Goal: Transaction & Acquisition: Purchase product/service

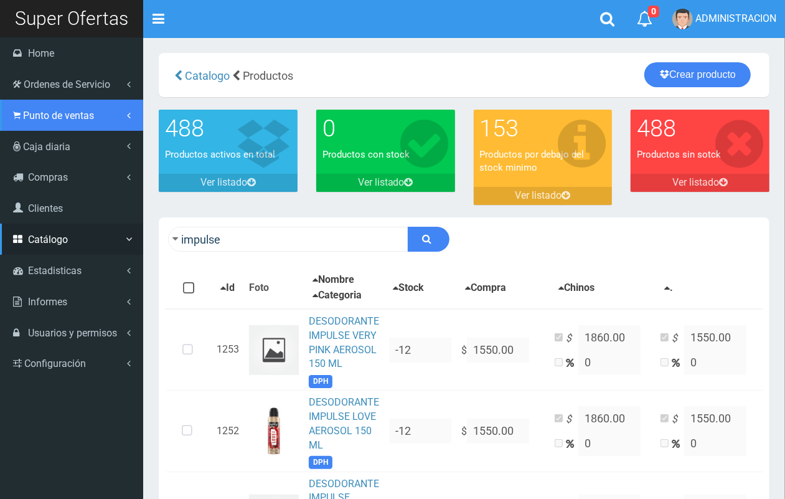
click at [22, 121] on link "Punto de ventas" at bounding box center [71, 115] width 143 height 31
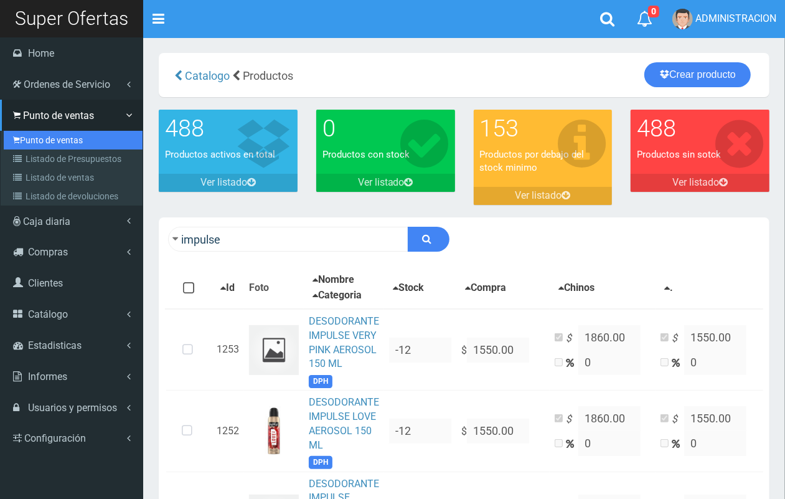
click at [32, 142] on link "Punto de ventas" at bounding box center [73, 140] width 139 height 19
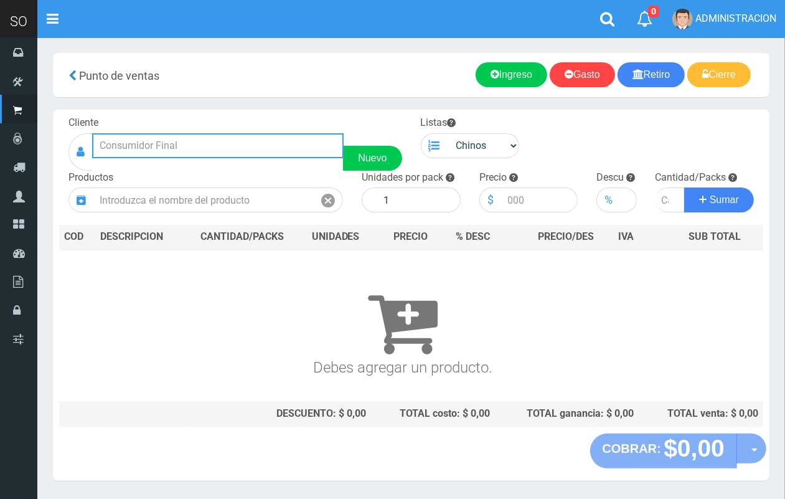
click at [207, 138] on input "text" at bounding box center [218, 145] width 252 height 25
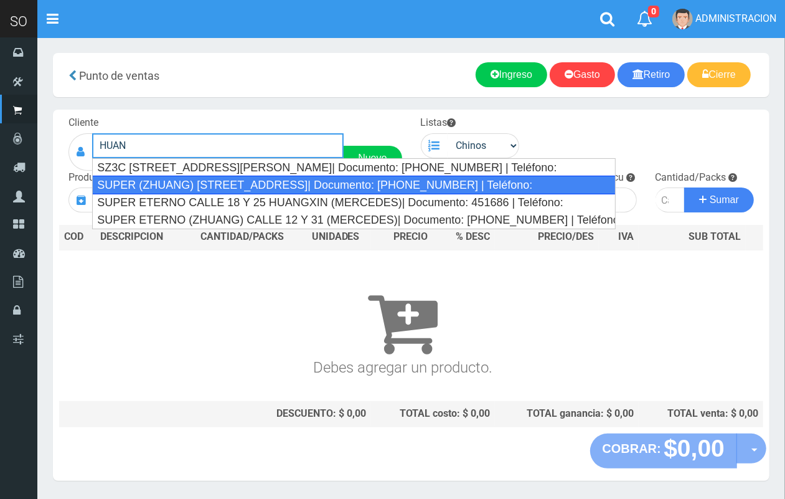
drag, startPoint x: 271, startPoint y: 181, endPoint x: 291, endPoint y: 181, distance: 19.9
click at [273, 181] on div "SUPER (ZHUANG) [STREET_ADDRESS]| Documento: [PHONE_NUMBER] | Teléfono:" at bounding box center [353, 185] width 523 height 19
type input "SUPER (ZHUANG) [STREET_ADDRESS]| Documento: [PHONE_NUMBER] | Teléfono:"
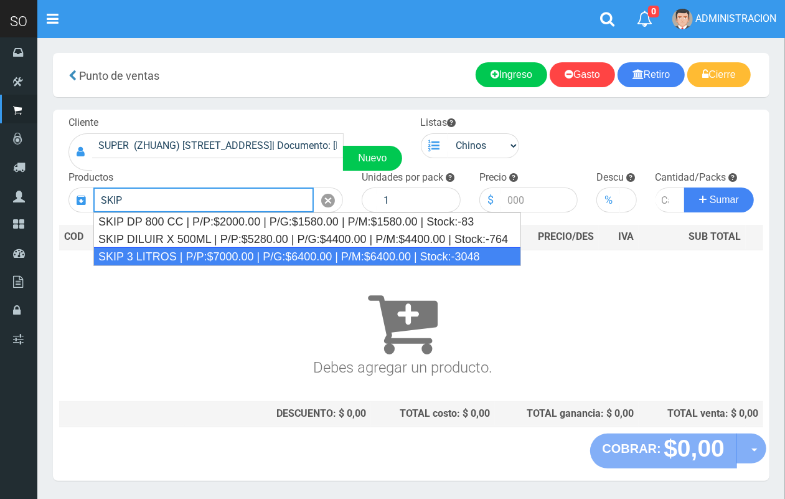
click at [220, 252] on div "SKIP 3 LITROS | P/P:$7000.00 | P/G:$6400.00 | P/M:$6400.00 | Stock:-3048" at bounding box center [307, 256] width 428 height 19
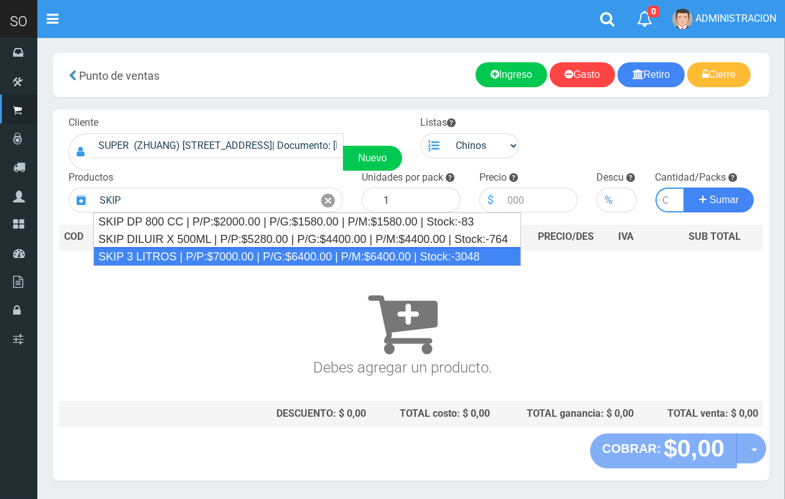
type input "SKIP 3 LITROS | P/P:$7000.00 | P/G:$6400.00 | P/M:$6400.00 | Stock:-3048"
type input "4"
type input "7000.00"
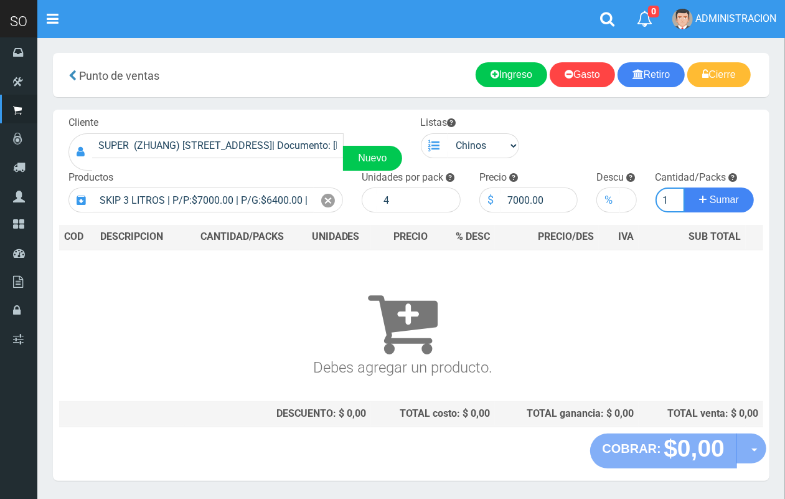
scroll to position [0, 1]
type input "1"
click at [684, 187] on button "Sumar" at bounding box center [719, 199] width 70 height 25
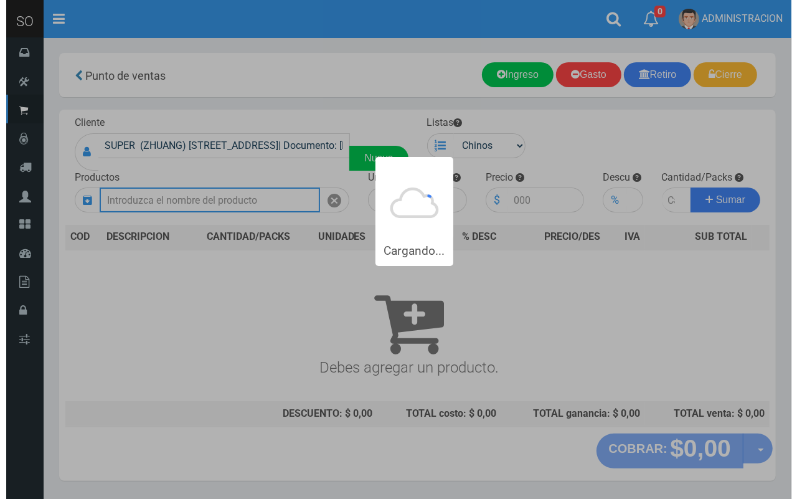
scroll to position [0, 0]
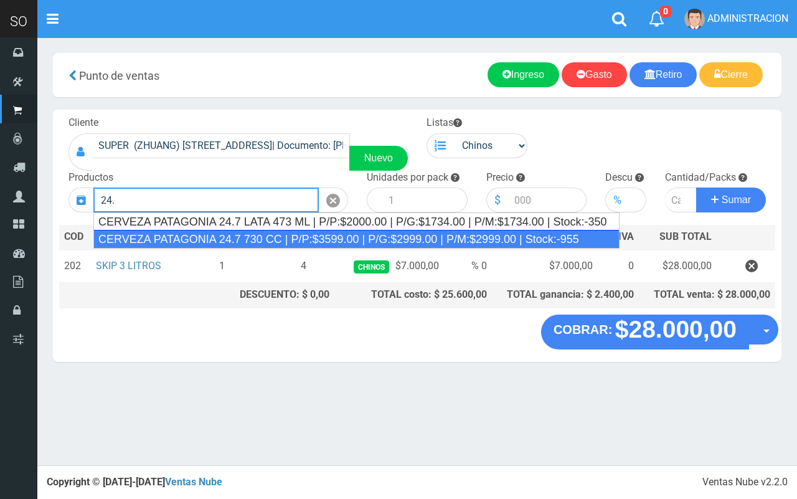
click at [259, 240] on div "CERVEZA PATAGONIA 24.7 730 CC | P/P:$3599.00 | P/G:$2999.00 | P/M:$2999.00 | St…" at bounding box center [356, 239] width 526 height 19
type input "CERVEZA PATAGONIA 24.7 730 CC | P/P:$3599.00 | P/G:$2999.00 | P/M:$2999.00 | St…"
type input "6"
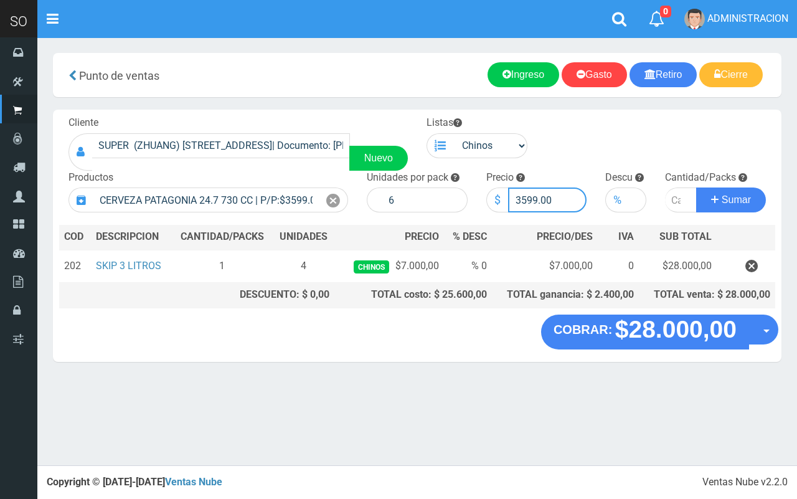
drag, startPoint x: 536, startPoint y: 202, endPoint x: 522, endPoint y: 199, distance: 14.7
click at [522, 199] on input "3599.00" at bounding box center [547, 199] width 79 height 25
type input "3000.00"
click at [674, 201] on input "number" at bounding box center [681, 199] width 32 height 25
type input "1"
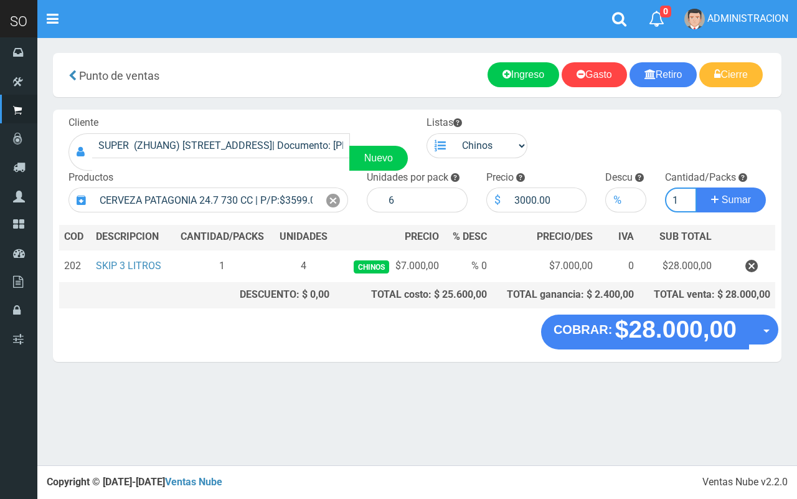
click at [696, 187] on button "Sumar" at bounding box center [731, 199] width 70 height 25
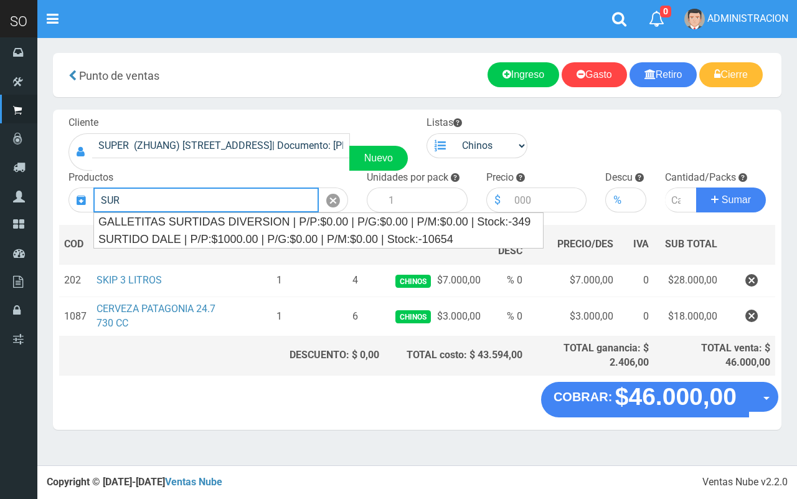
click at [182, 204] on input "SUR" at bounding box center [205, 199] width 225 height 25
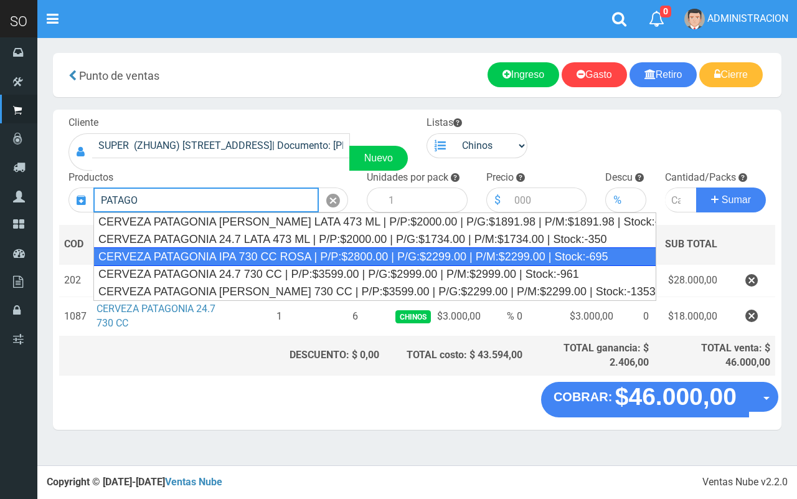
click at [192, 256] on div "CERVEZA PATAGONIA IPA 730 CC ROSA | P/P:$2800.00 | P/G:$2299.00 | P/M:$2299.00 …" at bounding box center [374, 256] width 563 height 19
type input "CERVEZA PATAGONIA IPA 730 CC ROSA | P/P:$2800.00 | P/G:$2299.00 | P/M:$2299.00 …"
type input "6"
type input "2800.00"
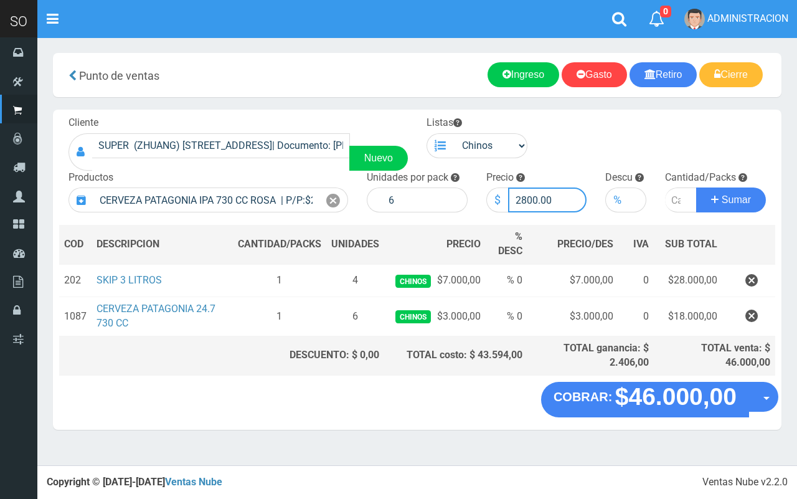
drag, startPoint x: 530, startPoint y: 195, endPoint x: 517, endPoint y: 194, distance: 13.1
click at [517, 194] on input "2800.00" at bounding box center [547, 199] width 79 height 25
click at [334, 206] on icon at bounding box center [333, 201] width 14 height 18
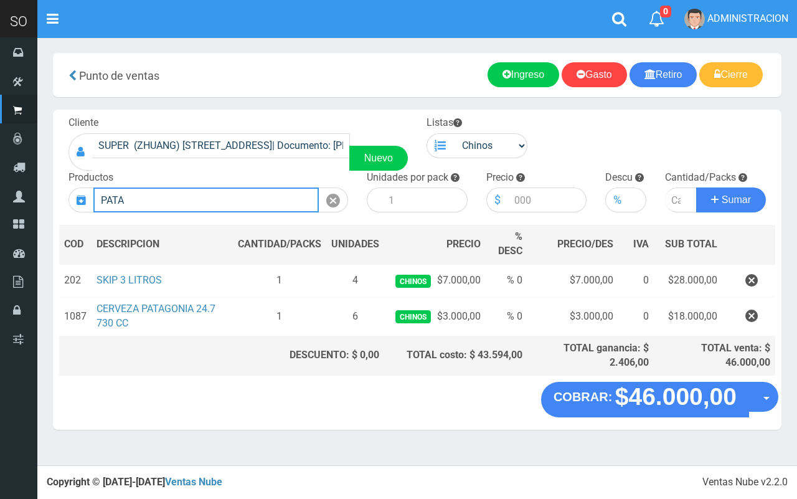
drag, startPoint x: 153, startPoint y: 204, endPoint x: 47, endPoint y: 204, distance: 105.8
click at [47, 204] on section "× Titulo del Msj texto Mas Texto Cancelar Aceptar Punto de ventas Ingreso" at bounding box center [417, 247] width 760 height 420
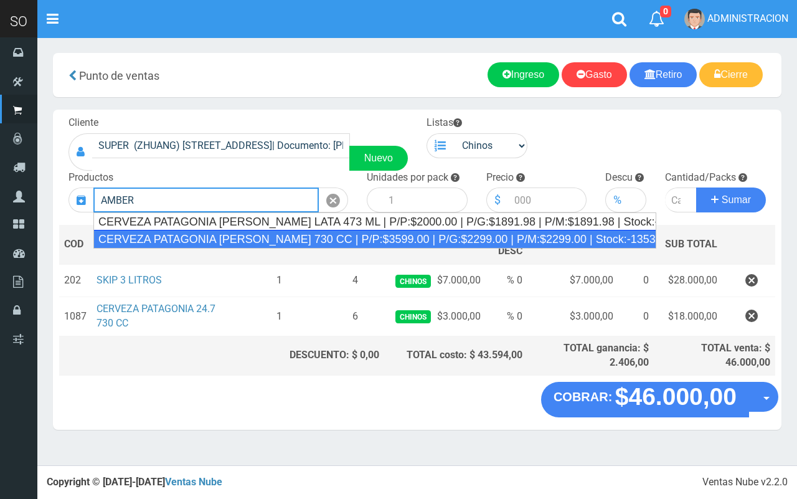
click at [222, 238] on div "CERVEZA PATAGONIA [PERSON_NAME] 730 CC | P/P:$3599.00 | P/G:$2299.00 | P/M:$229…" at bounding box center [374, 239] width 563 height 19
type input "CERVEZA PATAGONIA [PERSON_NAME] 730 CC | P/P:$3599.00 | P/G:$2299.00 | P/M:$229…"
type input "6"
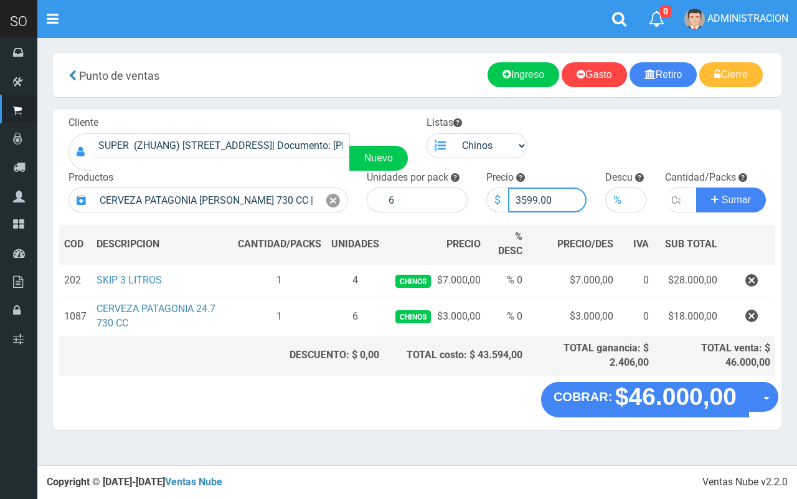
drag, startPoint x: 535, startPoint y: 196, endPoint x: 514, endPoint y: 195, distance: 21.8
click at [519, 196] on input "3599.00" at bounding box center [547, 199] width 79 height 25
type input "3000.00"
click at [673, 191] on input "number" at bounding box center [681, 199] width 32 height 25
type input "1"
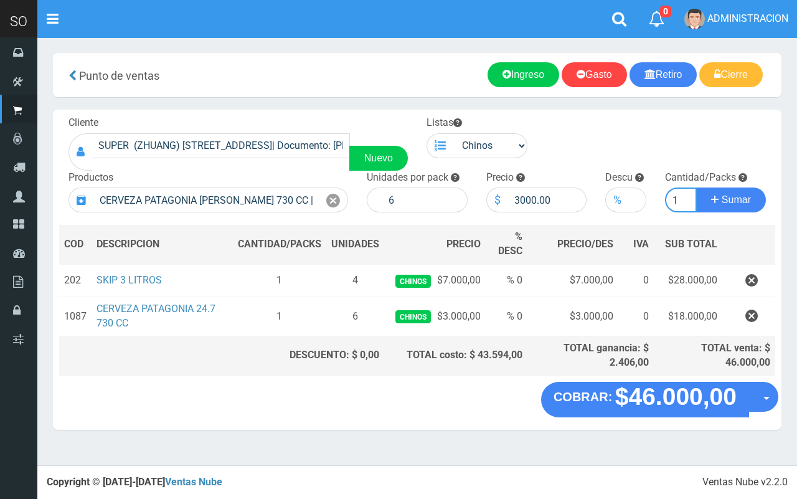
click at [696, 187] on button "Sumar" at bounding box center [731, 199] width 70 height 25
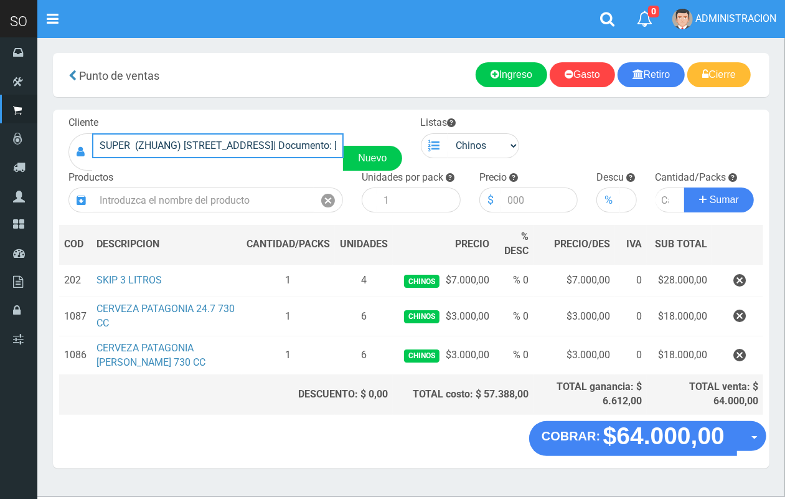
click at [331, 141] on input "SUPER (ZHUANG) [STREET_ADDRESS]| Documento: [PHONE_NUMBER] | Teléfono:" at bounding box center [218, 145] width 252 height 25
drag, startPoint x: 129, startPoint y: 151, endPoint x: 100, endPoint y: 149, distance: 28.7
click at [100, 149] on input "XUA" at bounding box center [218, 145] width 252 height 25
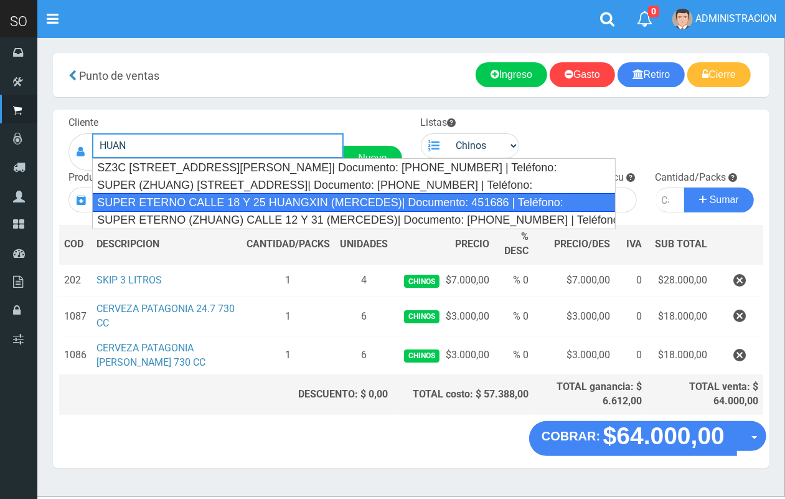
click at [240, 201] on div "SUPER ETERNO CALLE 18 Y 25 HUANGXIN (MERCEDES)| Documento: 451686 | Teléfono:" at bounding box center [353, 202] width 523 height 19
type input "SUPER ETERNO CALLE 18 Y 25 HUANGXIN (MERCEDES)| Documento: 451686 | Teléfono:"
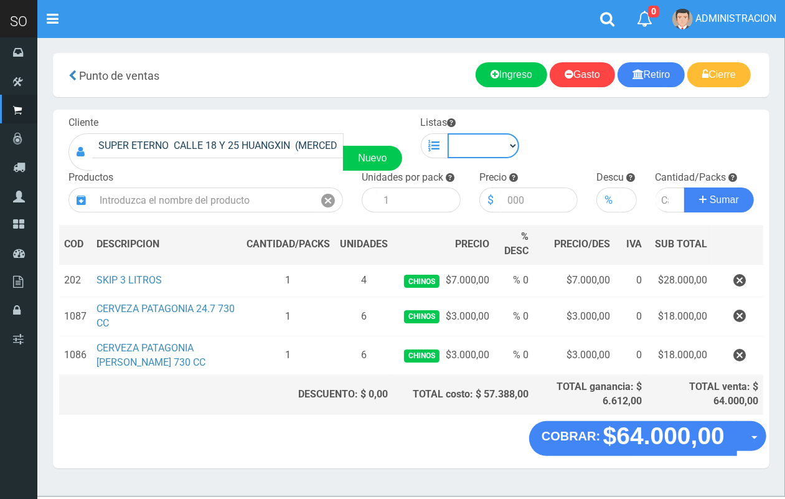
drag, startPoint x: 487, startPoint y: 141, endPoint x: 481, endPoint y: 156, distance: 16.8
click at [487, 141] on select "Chinos . ." at bounding box center [484, 145] width 72 height 25
select select "1"
click at [448, 133] on select "Chinos . ." at bounding box center [484, 145] width 72 height 25
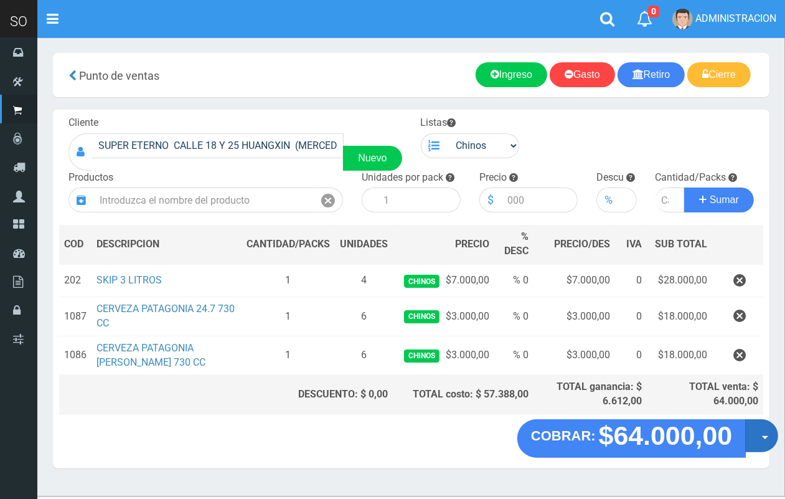
click at [758, 434] on button "Opciones" at bounding box center [761, 435] width 33 height 33
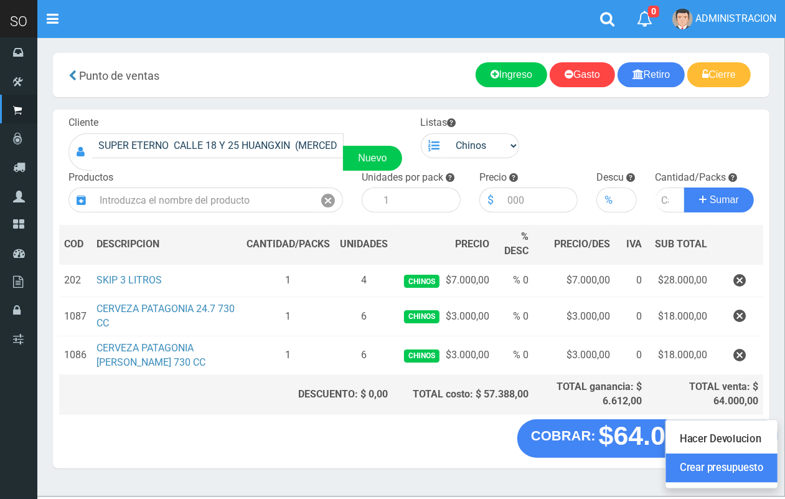
click at [698, 470] on link "Crear presupuesto" at bounding box center [721, 468] width 111 height 29
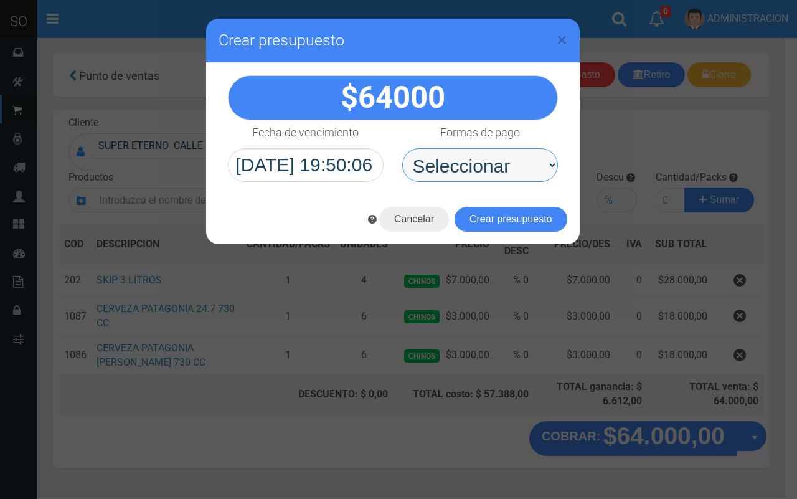
drag, startPoint x: 461, startPoint y: 170, endPoint x: 462, endPoint y: 182, distance: 11.9
click at [461, 174] on select "Seleccionar Efectivo Tarjeta de Crédito Depósito Débito" at bounding box center [480, 165] width 156 height 34
select select "Efectivo"
click at [402, 148] on select "Seleccionar Efectivo Tarjeta de Crédito Depósito Débito" at bounding box center [480, 165] width 156 height 34
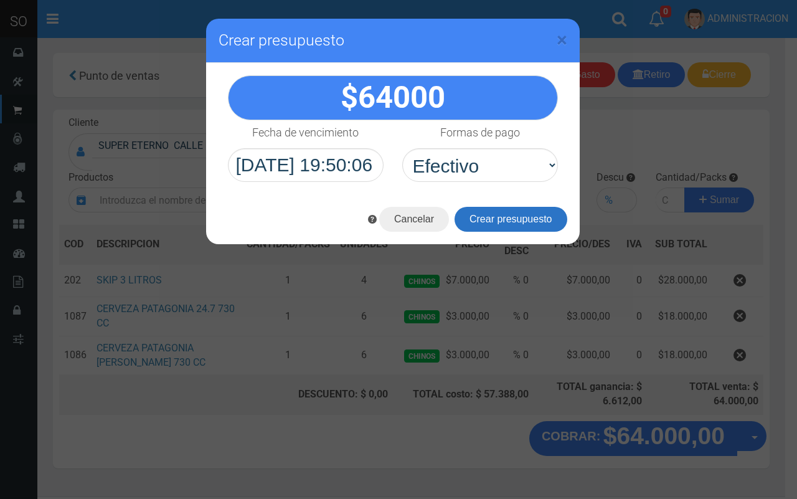
click at [490, 226] on button "Crear presupuesto" at bounding box center [511, 219] width 113 height 25
